Goal: Transaction & Acquisition: Purchase product/service

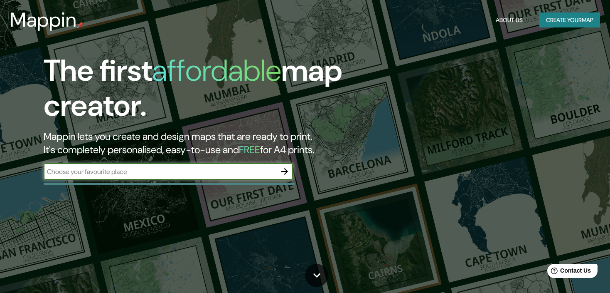
click at [70, 174] on input "text" at bounding box center [160, 172] width 233 height 10
type input "manchay"
click at [281, 170] on icon "button" at bounding box center [285, 171] width 10 height 10
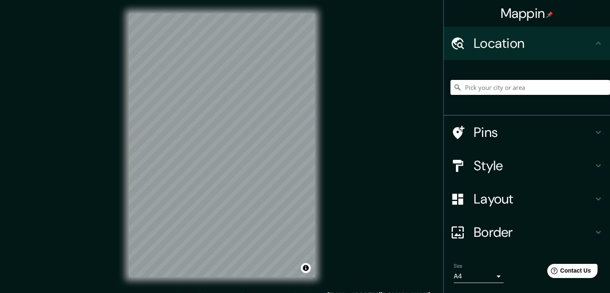
click at [467, 88] on input "Pick your city or area" at bounding box center [530, 87] width 160 height 15
type input "lima"
click at [453, 87] on icon at bounding box center [457, 87] width 8 height 8
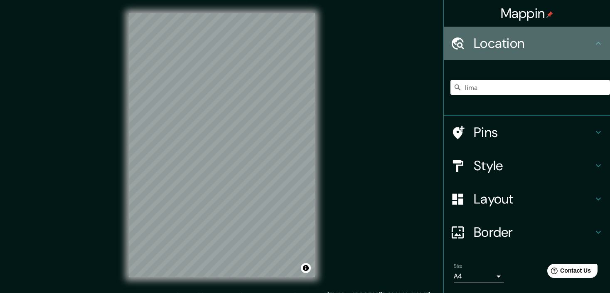
click at [564, 39] on h4 "Location" at bounding box center [534, 43] width 120 height 17
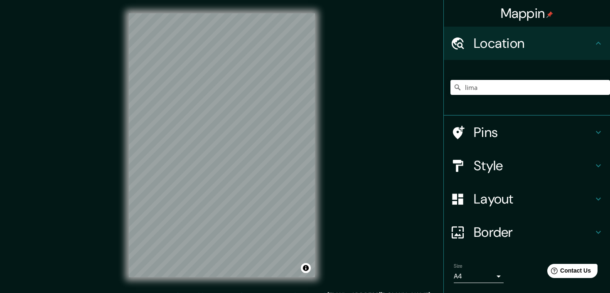
click at [453, 85] on icon at bounding box center [457, 87] width 8 height 8
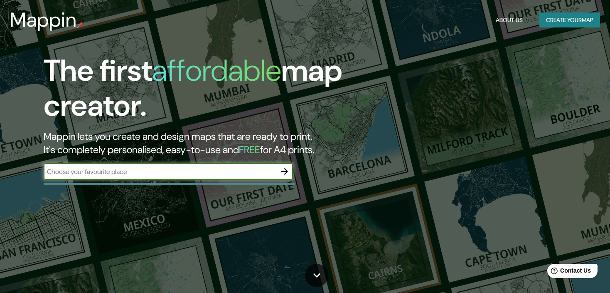
click at [86, 170] on input "text" at bounding box center [160, 172] width 233 height 10
type input "[PERSON_NAME]"
click at [287, 167] on icon "button" at bounding box center [285, 171] width 10 height 10
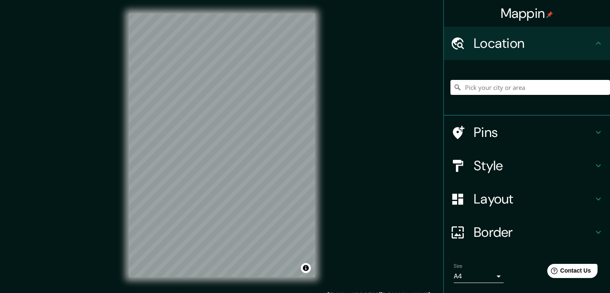
click at [508, 169] on h4 "Style" at bounding box center [534, 165] width 120 height 17
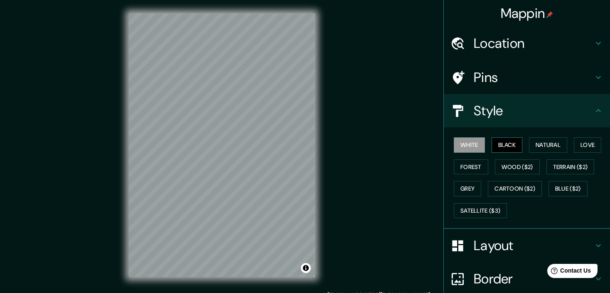
click at [492, 142] on button "Black" at bounding box center [507, 144] width 31 height 15
click at [535, 150] on button "Natural" at bounding box center [548, 144] width 38 height 15
click at [492, 145] on button "Black" at bounding box center [507, 144] width 31 height 15
click at [473, 145] on button "White" at bounding box center [469, 144] width 31 height 15
click at [498, 141] on button "Black" at bounding box center [507, 144] width 31 height 15
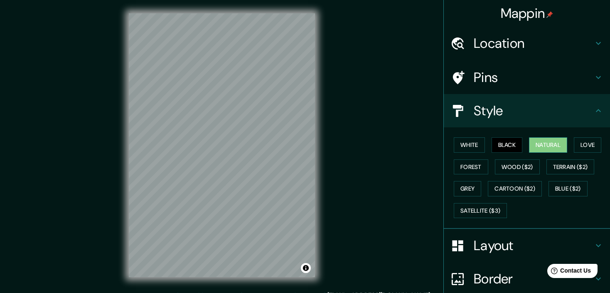
click at [550, 141] on button "Natural" at bounding box center [548, 144] width 38 height 15
click at [574, 142] on button "Love" at bounding box center [587, 144] width 27 height 15
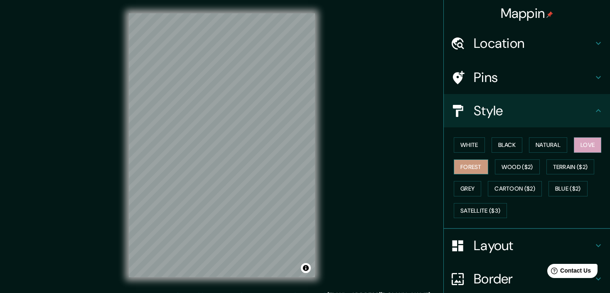
click at [454, 167] on button "Forest" at bounding box center [471, 166] width 34 height 15
click at [495, 170] on button "Wood ($2)" at bounding box center [517, 166] width 45 height 15
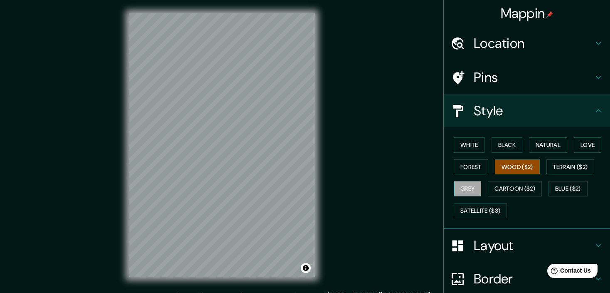
click at [465, 187] on button "Grey" at bounding box center [467, 188] width 27 height 15
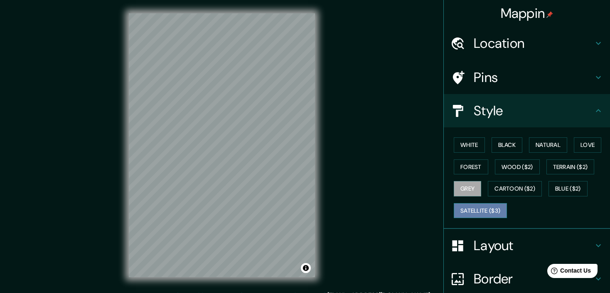
click at [484, 212] on button "Satellite ($3)" at bounding box center [480, 210] width 53 height 15
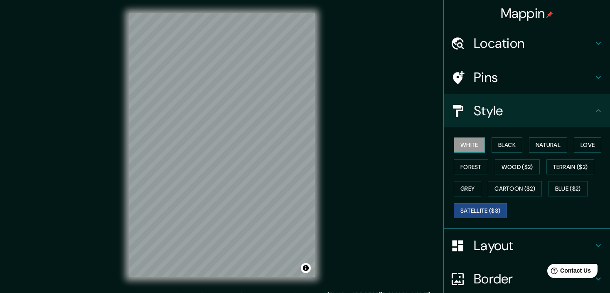
click at [467, 141] on button "White" at bounding box center [469, 144] width 31 height 15
